Goal: Task Accomplishment & Management: Use online tool/utility

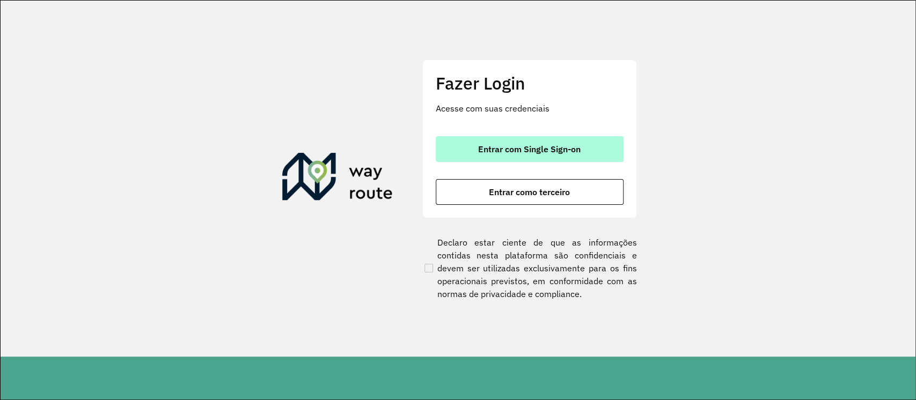
click at [532, 157] on button "Entrar com Single Sign-on" at bounding box center [530, 149] width 188 height 26
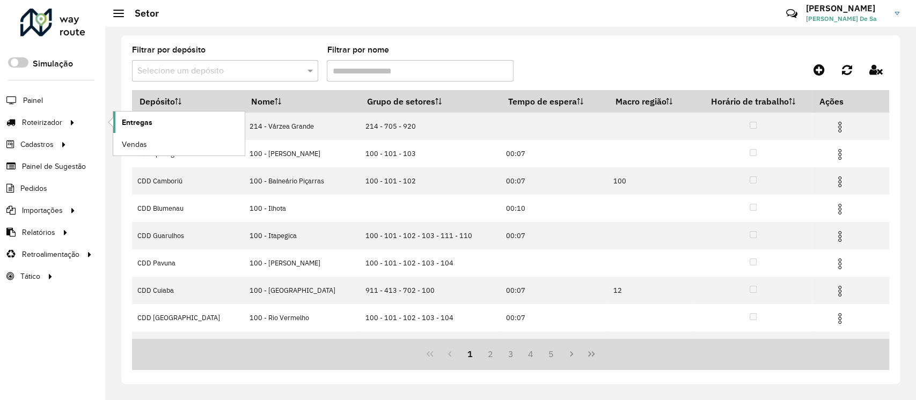
click at [151, 126] on span "Entregas" at bounding box center [137, 122] width 31 height 11
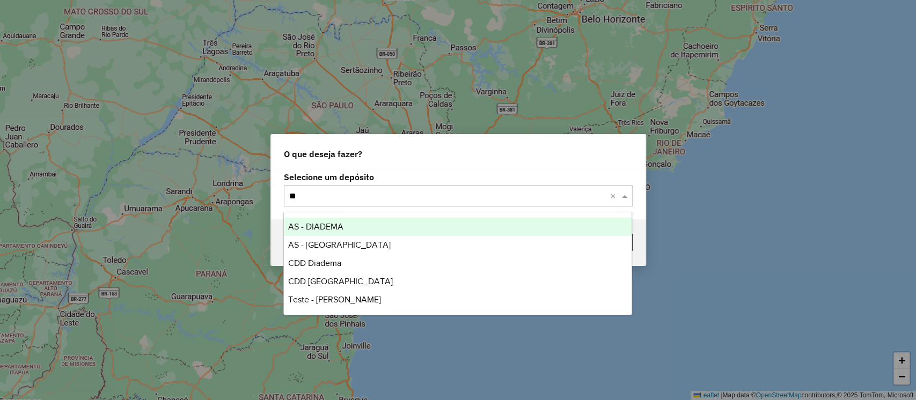
type input "***"
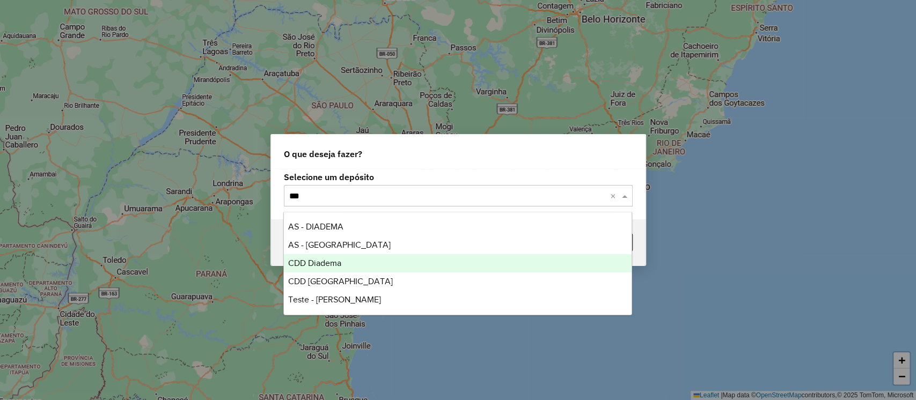
click at [333, 267] on span "CDD Diadema" at bounding box center [314, 263] width 53 height 9
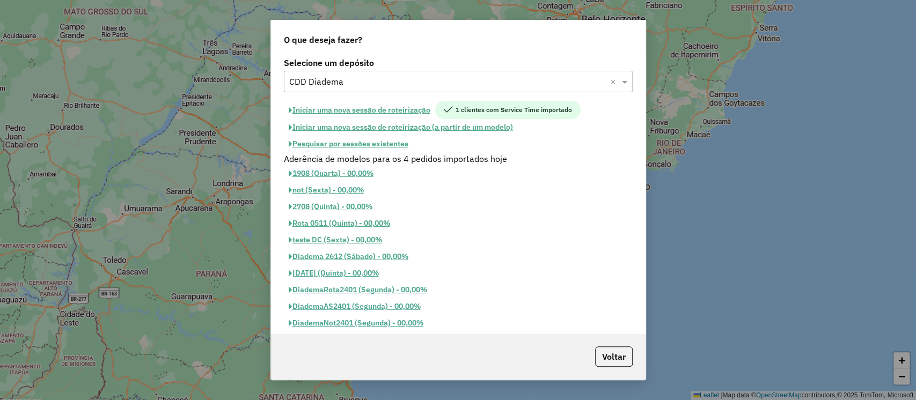
click at [363, 146] on button "Pesquisar por sessões existentes" at bounding box center [348, 144] width 129 height 17
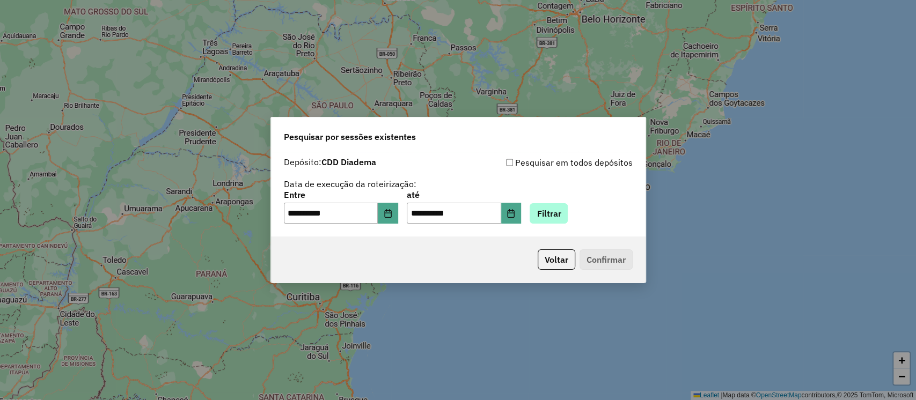
click at [583, 212] on div "**********" at bounding box center [458, 207] width 349 height 33
click at [565, 212] on button "Filtrar" at bounding box center [548, 213] width 38 height 20
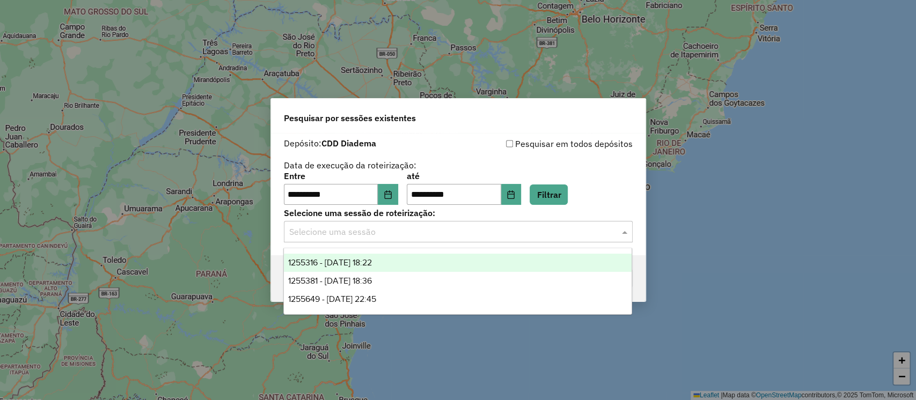
click at [326, 239] on div "Selecione uma sessão" at bounding box center [458, 231] width 349 height 21
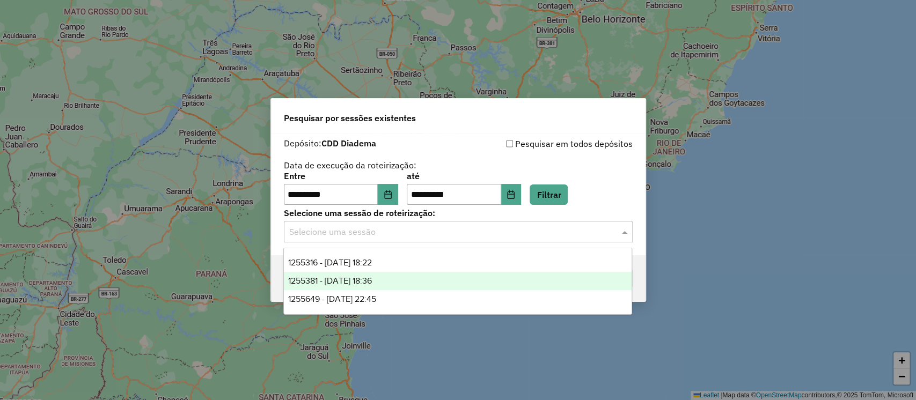
click at [352, 280] on span "1255381 - 29/08/2025 18:36" at bounding box center [330, 280] width 84 height 9
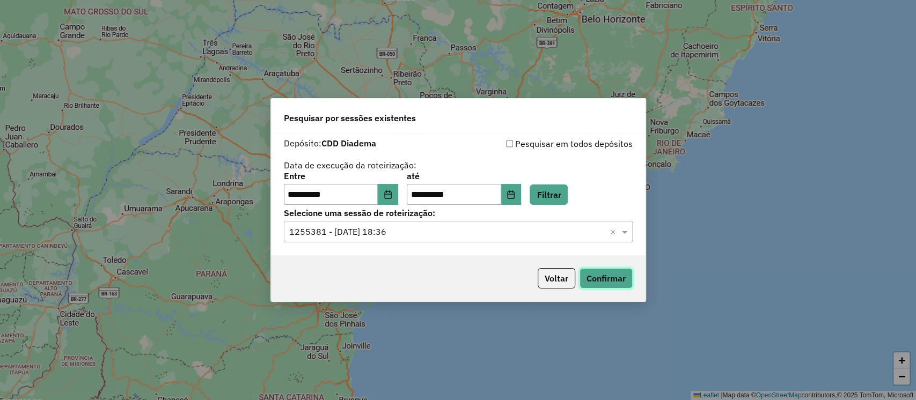
click at [611, 281] on button "Confirmar" at bounding box center [605, 278] width 53 height 20
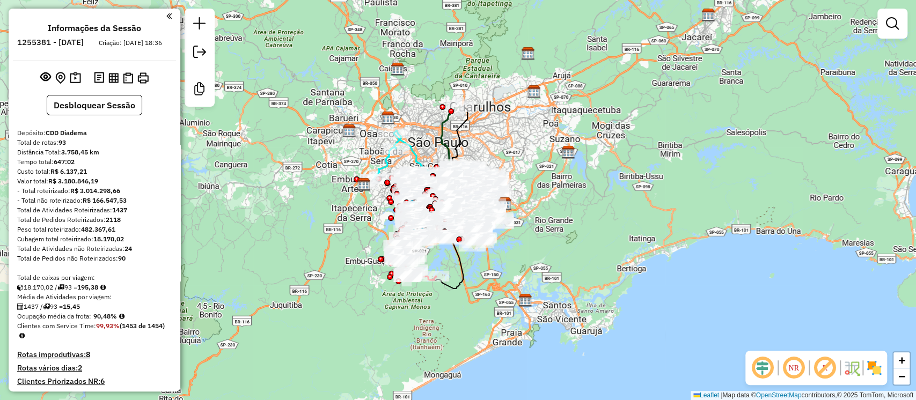
click at [827, 369] on em at bounding box center [825, 368] width 26 height 26
click at [89, 115] on button "Desbloquear Sessão" at bounding box center [94, 105] width 95 height 20
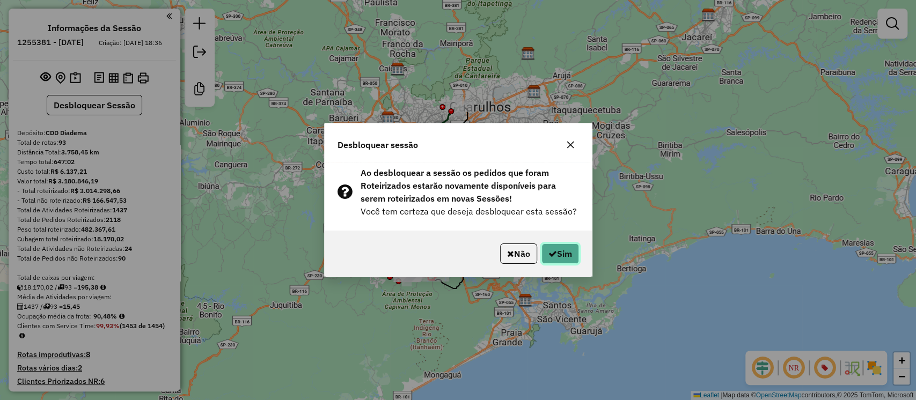
click at [564, 258] on button "Sim" at bounding box center [560, 254] width 38 height 20
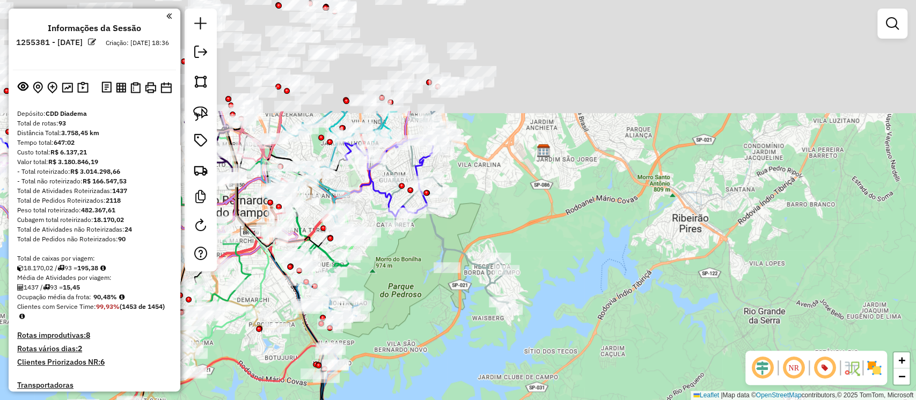
drag, startPoint x: 633, startPoint y: 155, endPoint x: 609, endPoint y: 290, distance: 137.2
click at [613, 287] on div "Janela de atendimento Grade de atendimento Capacidade Transportadoras Veículos …" at bounding box center [458, 200] width 916 height 400
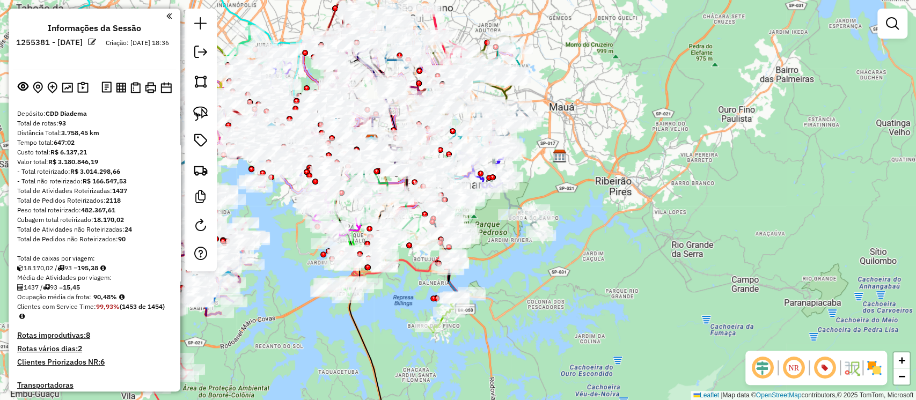
drag, startPoint x: 529, startPoint y: 291, endPoint x: 509, endPoint y: 272, distance: 28.1
click at [539, 290] on div "Janela de atendimento Grade de atendimento Capacidade Transportadoras Veículos …" at bounding box center [458, 200] width 916 height 400
click at [557, 159] on img at bounding box center [560, 156] width 14 height 14
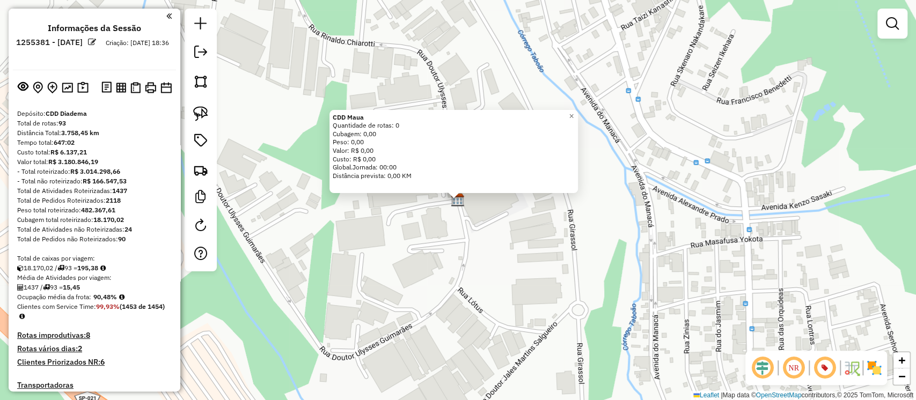
click at [467, 271] on div "CDD Maua Quantidade de rotas: 0 Cubagem: 0,00 Peso: 0,00 Valor: R$ 0,00 Custo: …" at bounding box center [458, 200] width 916 height 400
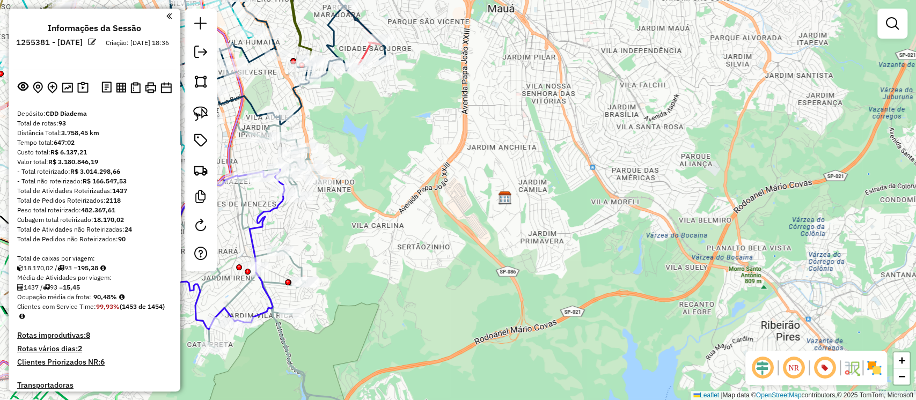
drag, startPoint x: 502, startPoint y: 136, endPoint x: 535, endPoint y: 128, distance: 34.2
click at [542, 136] on div "Janela de atendimento Grade de atendimento Capacidade Transportadoras Veículos …" at bounding box center [458, 200] width 916 height 400
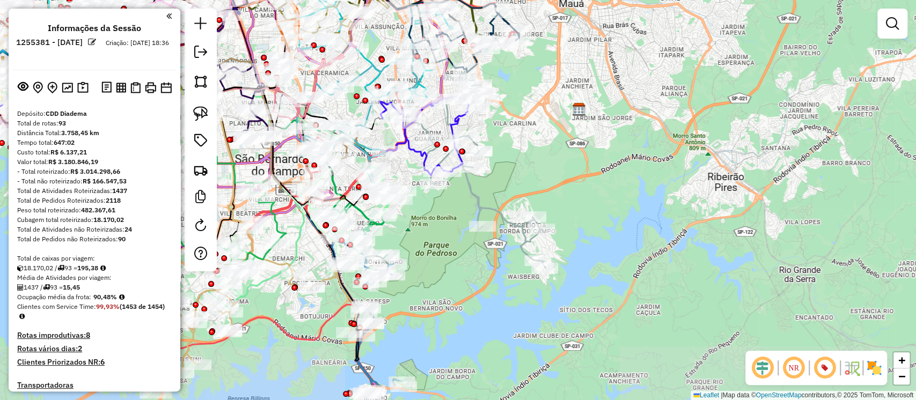
drag, startPoint x: 545, startPoint y: 233, endPoint x: 581, endPoint y: 181, distance: 63.7
click at [581, 181] on div "Janela de atendimento Grade de atendimento Capacidade Transportadoras Veículos …" at bounding box center [458, 200] width 916 height 400
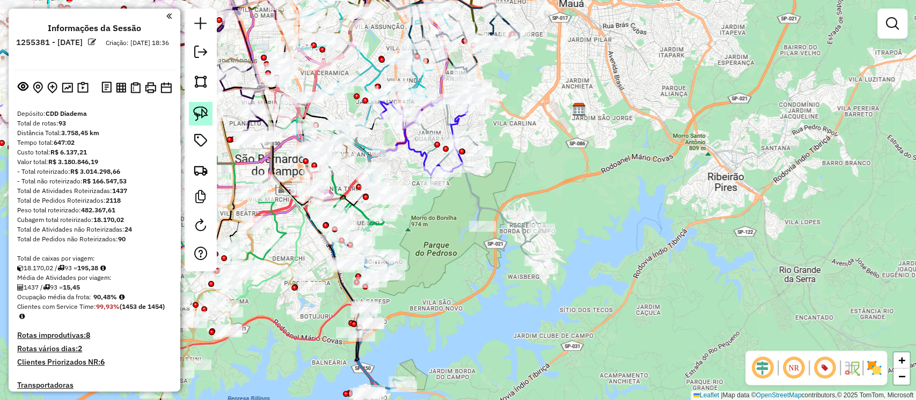
click at [202, 115] on img at bounding box center [200, 113] width 15 height 15
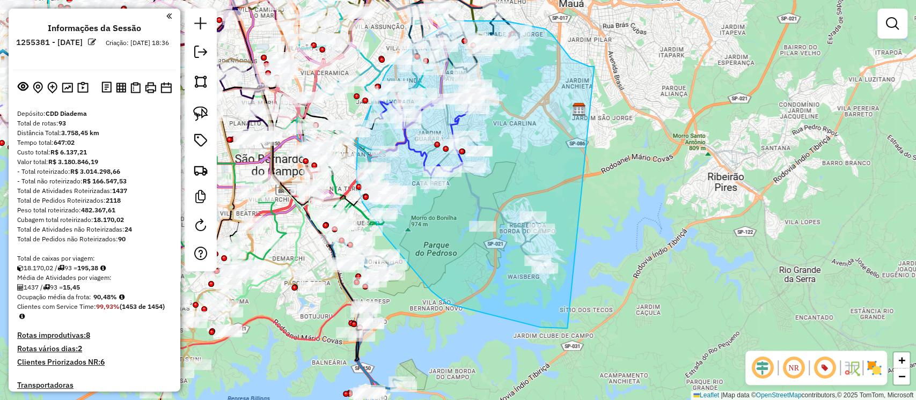
drag, startPoint x: 594, startPoint y: 67, endPoint x: 566, endPoint y: 329, distance: 263.8
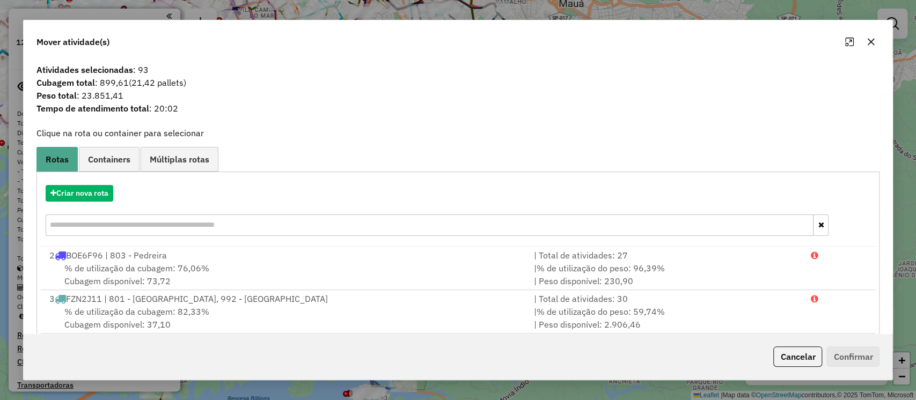
click at [872, 44] on icon "button" at bounding box center [870, 42] width 9 height 9
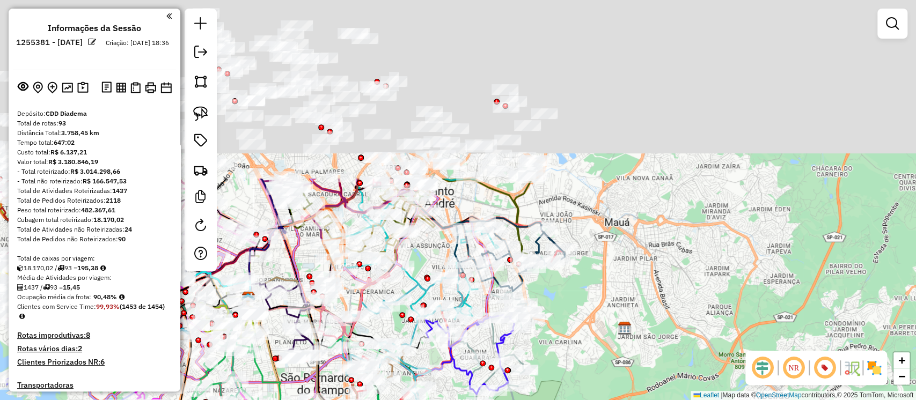
drag, startPoint x: 644, startPoint y: 101, endPoint x: 630, endPoint y: 214, distance: 114.1
click at [701, 348] on div "Janela de atendimento Grade de atendimento Capacidade Transportadoras Veículos …" at bounding box center [458, 200] width 916 height 400
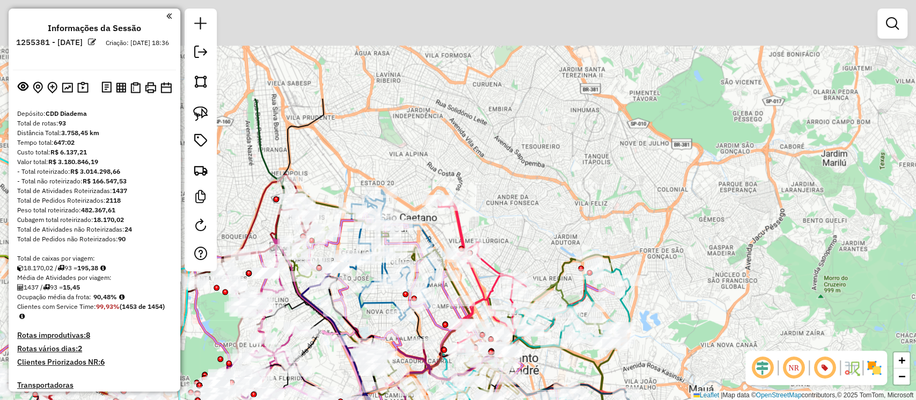
drag, startPoint x: 486, startPoint y: 106, endPoint x: 493, endPoint y: 198, distance: 92.0
click at [529, 211] on div "Janela de atendimento Grade de atendimento Capacidade Transportadoras Veículos …" at bounding box center [458, 200] width 916 height 400
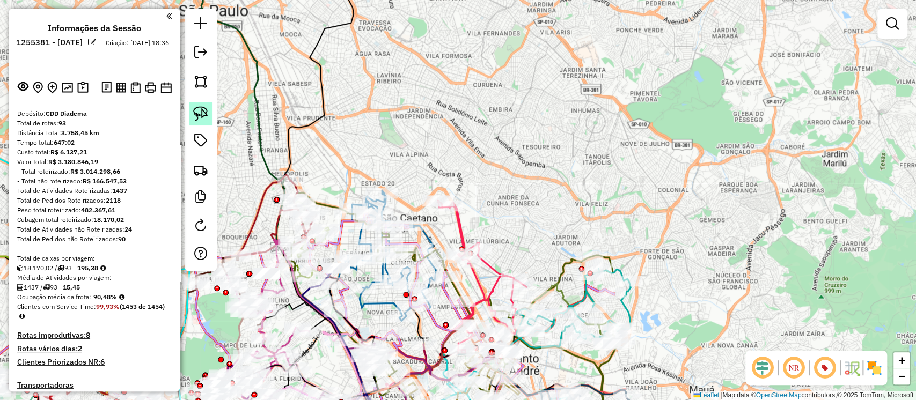
click at [202, 122] on link at bounding box center [201, 114] width 24 height 24
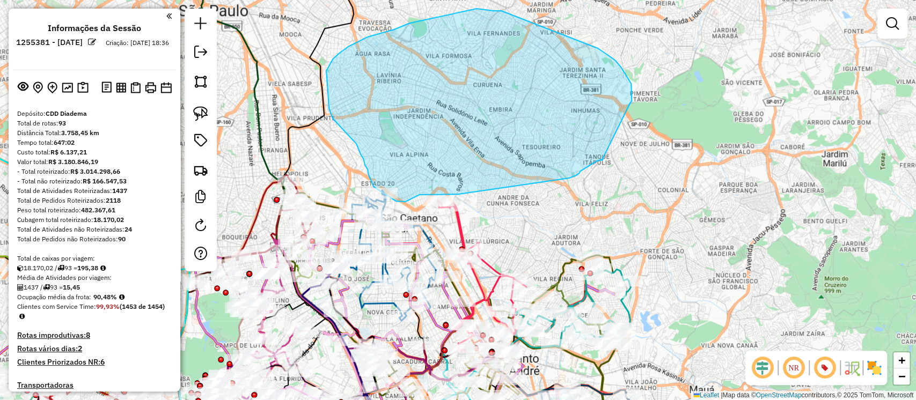
drag, startPoint x: 631, startPoint y: 91, endPoint x: 601, endPoint y: 160, distance: 75.9
